Goal: Find specific page/section: Find specific page/section

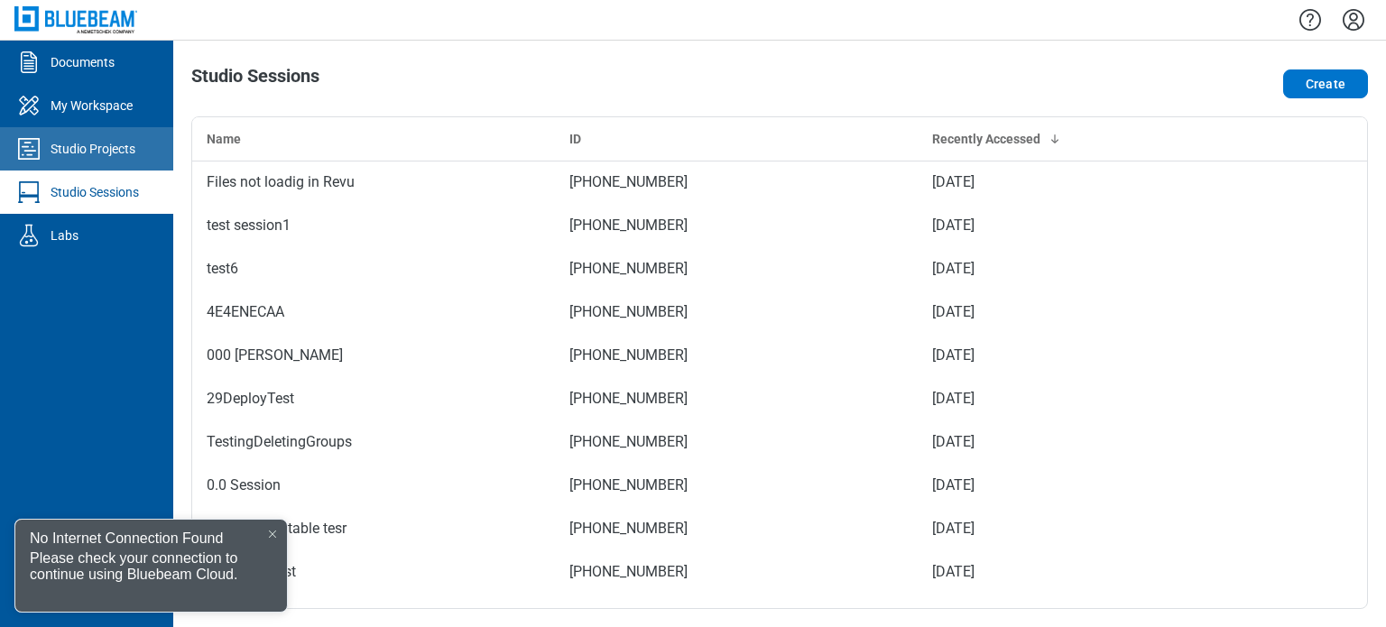
click at [134, 149] on div "Studio Projects" at bounding box center [93, 149] width 85 height 18
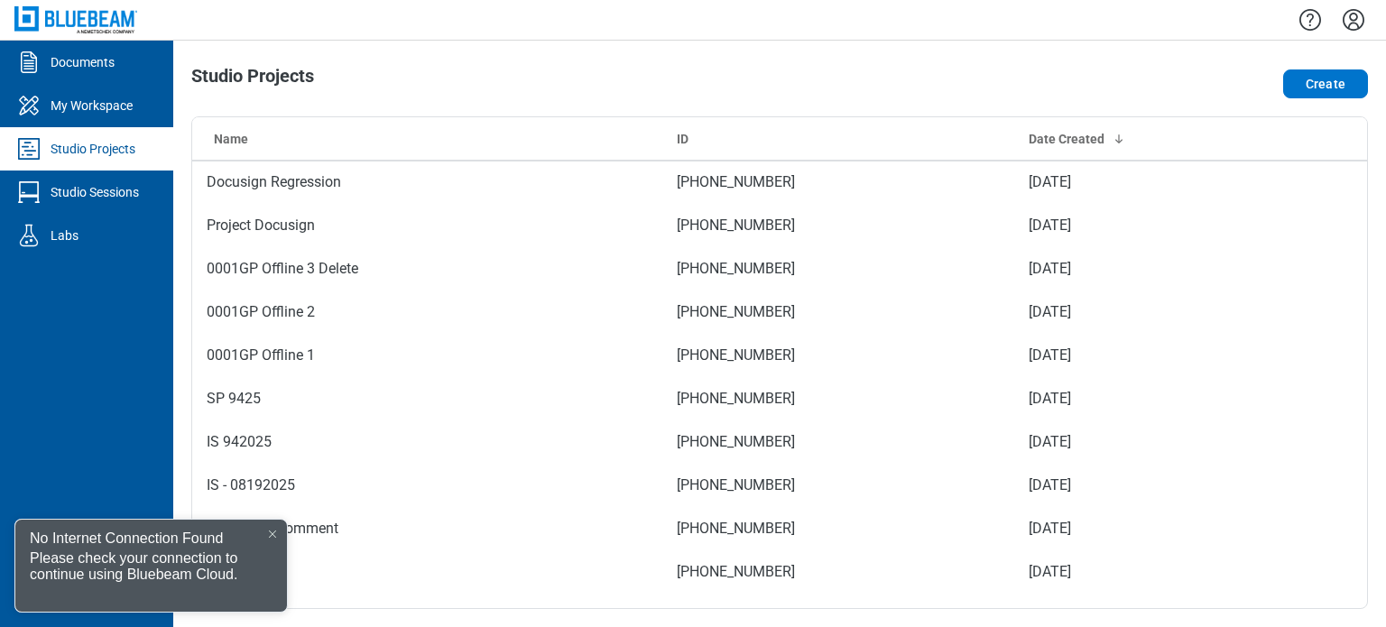
click at [265, 537] on div at bounding box center [272, 534] width 14 height 14
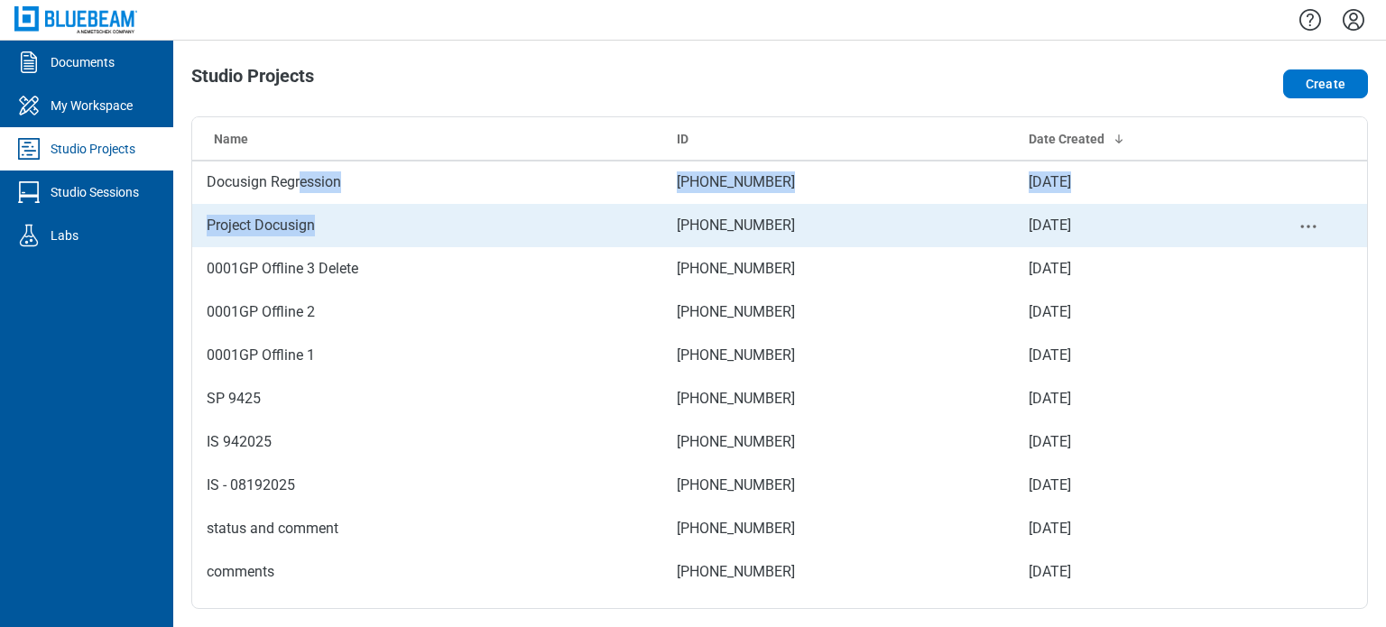
drag, startPoint x: 302, startPoint y: 190, endPoint x: 321, endPoint y: 211, distance: 28.1
click at [373, 238] on td "Project Docusign" at bounding box center [427, 225] width 470 height 43
